Goal: Check status

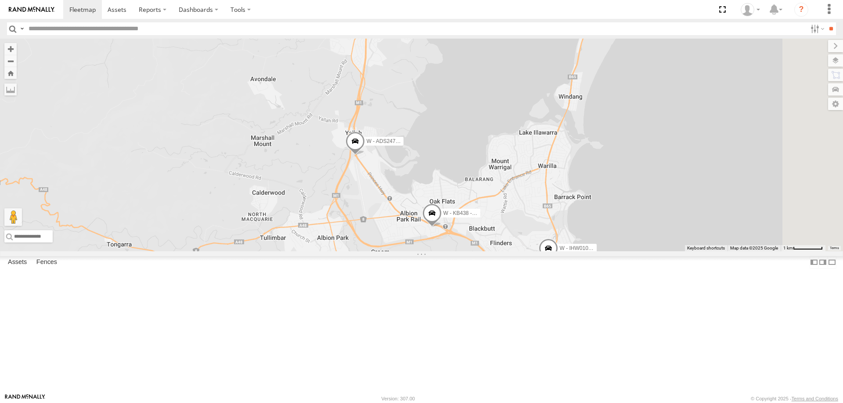
drag, startPoint x: 525, startPoint y: 220, endPoint x: 446, endPoint y: 170, distance: 93.3
click at [487, 239] on div "W - ADS247 - [PERSON_NAME] W - KB438 - [PERSON_NAME] W - IHW009 - [PERSON_NAME]…" at bounding box center [421, 145] width 843 height 213
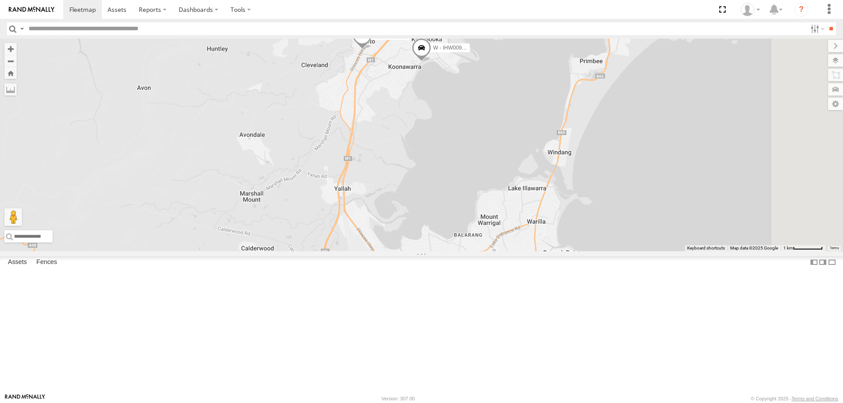
drag, startPoint x: 549, startPoint y: 157, endPoint x: 504, endPoint y: 219, distance: 76.5
click at [567, 242] on div "W - IHW009 - [PERSON_NAME] W - ADS247 - [PERSON_NAME] W - KB438 - [PERSON_NAME]…" at bounding box center [421, 145] width 843 height 213
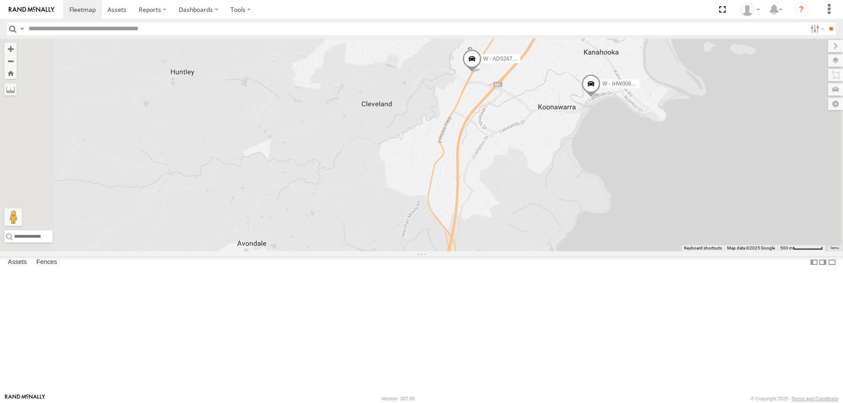
drag, startPoint x: 615, startPoint y: 198, endPoint x: 608, endPoint y: 180, distance: 19.0
click at [609, 180] on div "W - IHW009 - [PERSON_NAME] W - ADS247 - [PERSON_NAME] W - KB438 - [PERSON_NAME]…" at bounding box center [421, 145] width 843 height 213
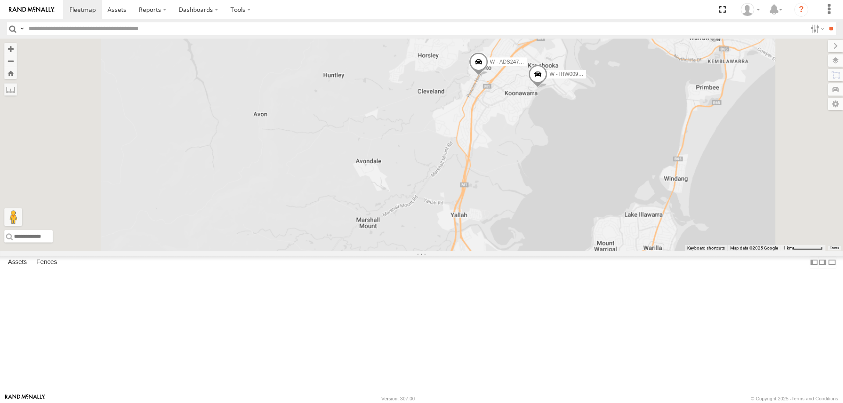
drag, startPoint x: 624, startPoint y: 239, endPoint x: 595, endPoint y: 165, distance: 79.4
click at [595, 165] on div "W - IHW009 - [PERSON_NAME] W - ADS247 - [PERSON_NAME] W - KB438 - [PERSON_NAME]…" at bounding box center [421, 145] width 843 height 213
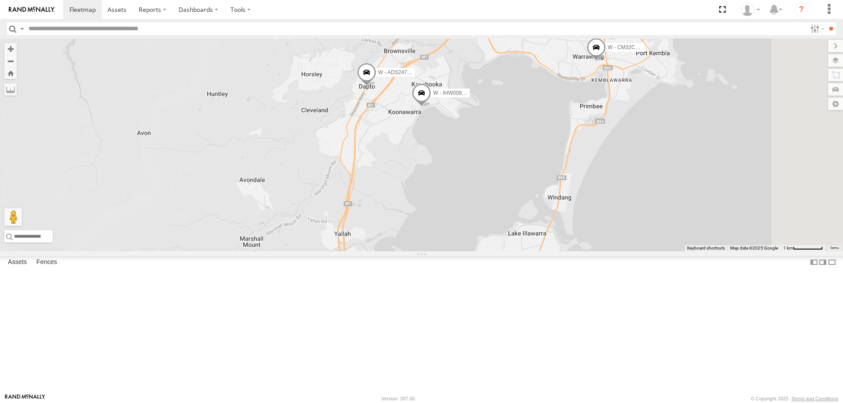
drag, startPoint x: 662, startPoint y: 129, endPoint x: 564, endPoint y: 257, distance: 161.4
click at [565, 252] on div "W - IHW009 - [PERSON_NAME] W - ADS247 - [PERSON_NAME] W - KB438 - [PERSON_NAME]…" at bounding box center [421, 145] width 843 height 213
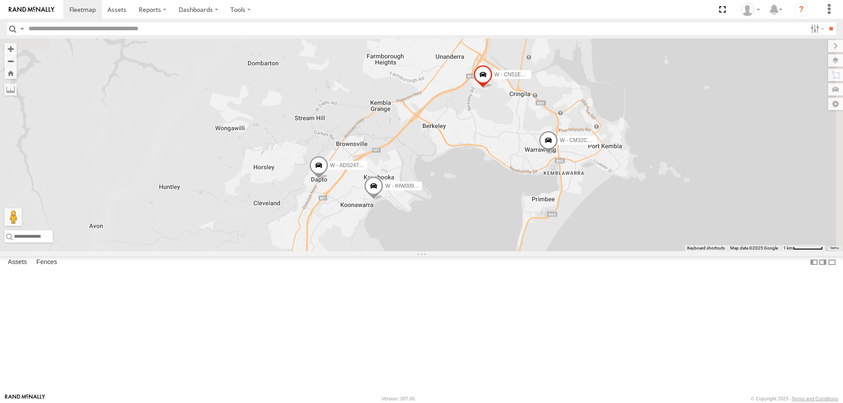
drag, startPoint x: 766, startPoint y: 241, endPoint x: 743, endPoint y: 311, distance: 73.6
click at [741, 252] on div "W - IHW009 - [PERSON_NAME] W - ADS247 - [PERSON_NAME] W - KB438 - [PERSON_NAME]…" at bounding box center [421, 145] width 843 height 213
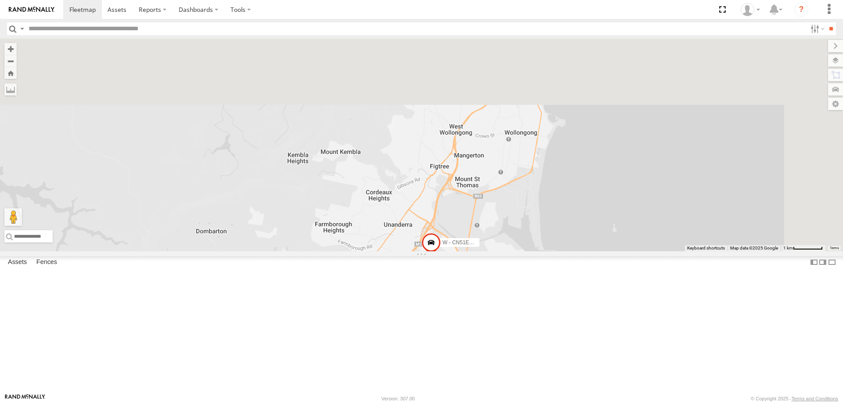
drag, startPoint x: 793, startPoint y: 103, endPoint x: 727, endPoint y: 254, distance: 165.1
click at [728, 252] on div "W - IHW009 - [PERSON_NAME] W - ADS247 - [PERSON_NAME] W - KB438 - [PERSON_NAME]…" at bounding box center [421, 145] width 843 height 213
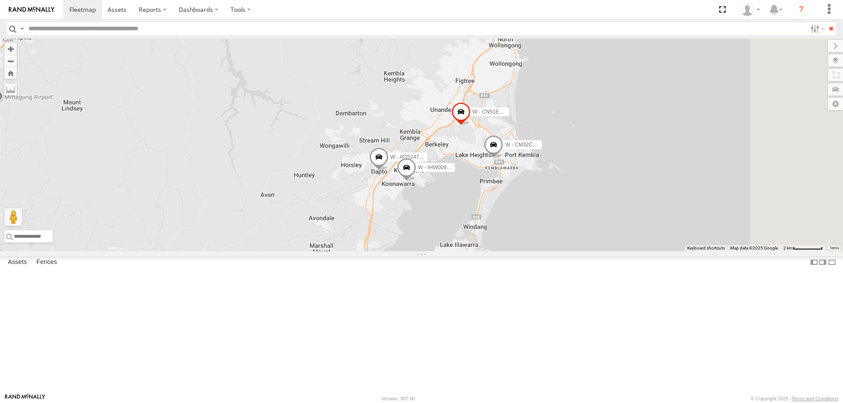
drag, startPoint x: 738, startPoint y: 201, endPoint x: 704, endPoint y: 181, distance: 40.1
click at [705, 153] on div "W - IHW009 - [PERSON_NAME] W - ADS247 - [PERSON_NAME] W - KB438 - [PERSON_NAME]…" at bounding box center [421, 145] width 843 height 213
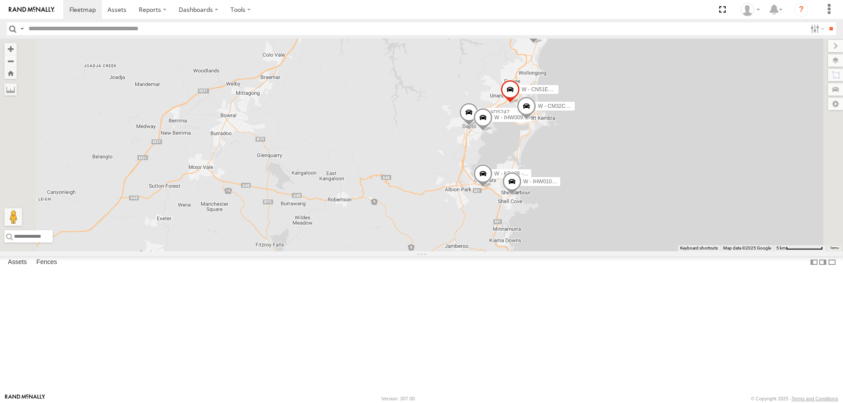
drag, startPoint x: 691, startPoint y: 199, endPoint x: 635, endPoint y: 194, distance: 55.5
click at [641, 191] on div "W - IHW009 - [PERSON_NAME] W - ADS247 - [PERSON_NAME] W - KB438 - [PERSON_NAME]…" at bounding box center [421, 145] width 843 height 213
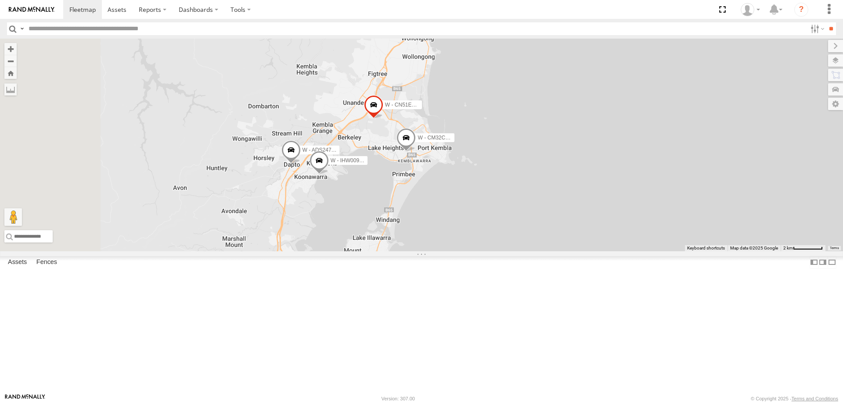
drag, startPoint x: 586, startPoint y: 273, endPoint x: 599, endPoint y: 271, distance: 12.9
click at [597, 252] on div "W - IHW009 - [PERSON_NAME] W - ADS247 - [PERSON_NAME] W - KB438 - [PERSON_NAME]…" at bounding box center [421, 145] width 843 height 213
